Goal: Task Accomplishment & Management: Use online tool/utility

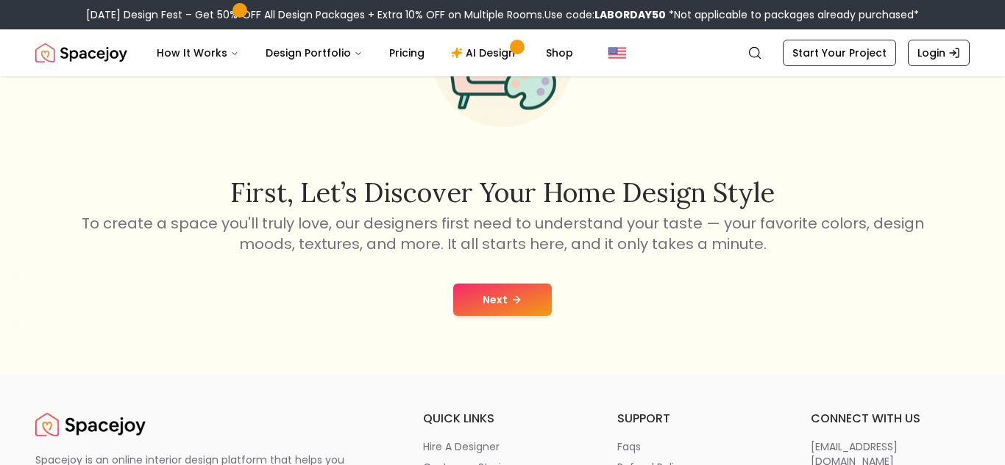
scroll to position [162, 0]
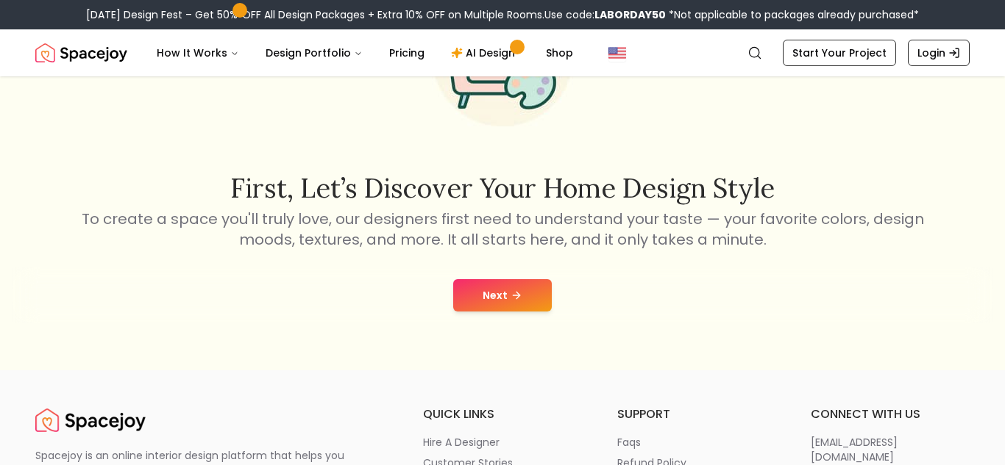
click at [476, 308] on button "Next" at bounding box center [502, 295] width 99 height 32
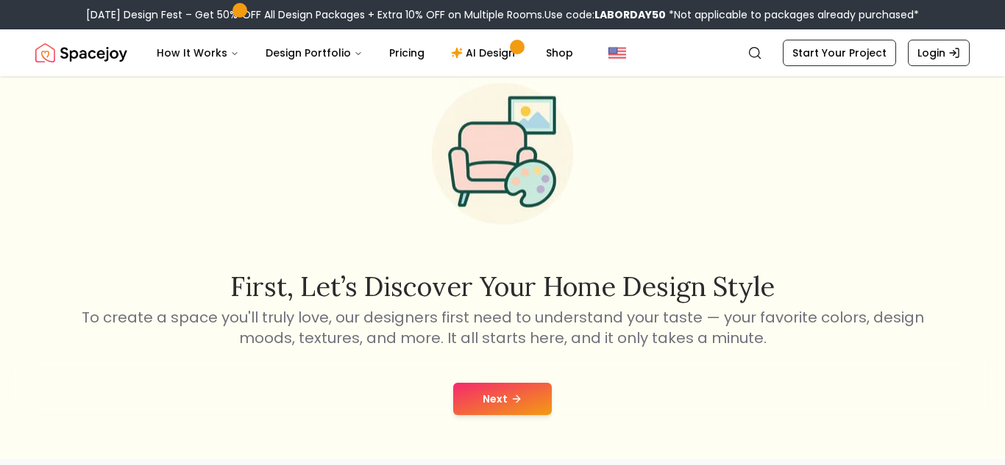
scroll to position [162, 0]
